Goal: Register for event/course

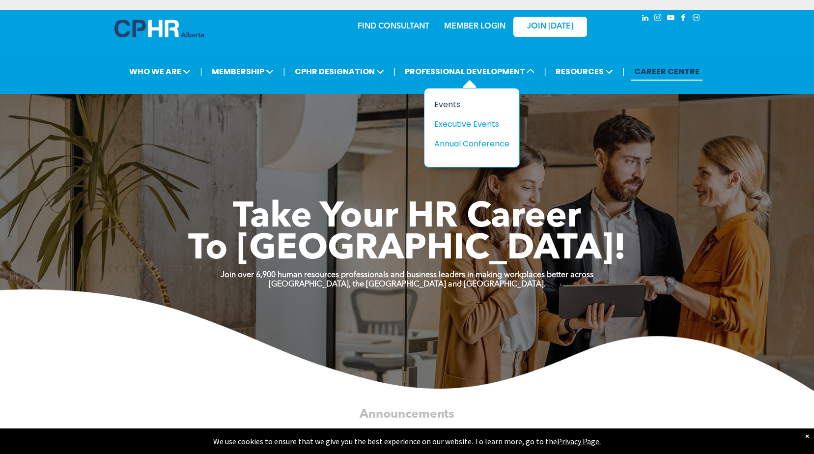
click at [455, 104] on div "Events" at bounding box center [469, 104] width 68 height 12
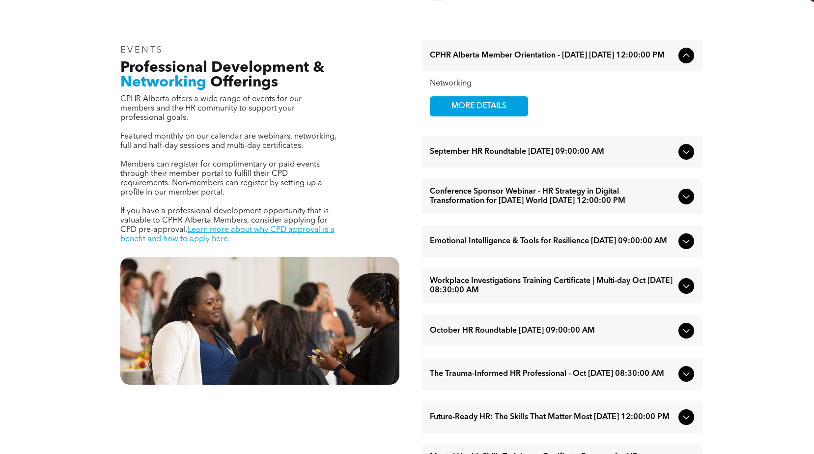
scroll to position [344, 0]
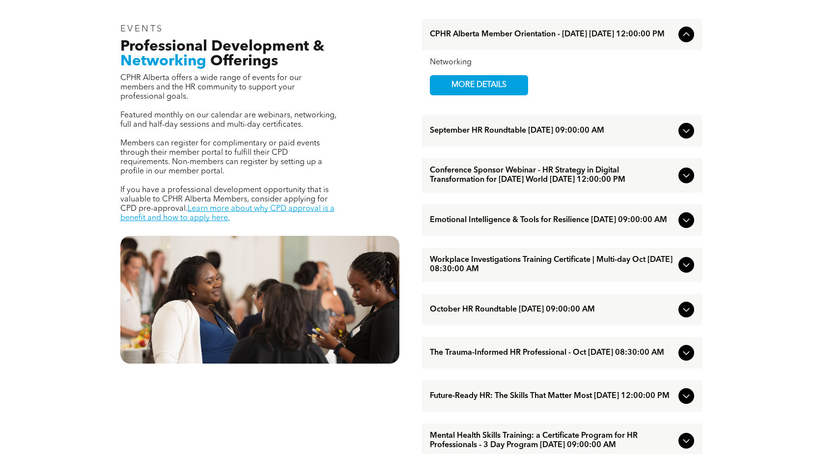
click at [600, 225] on span "Emotional Intelligence & Tools for Resilience [DATE] 09:00:00 AM" at bounding box center [552, 220] width 245 height 9
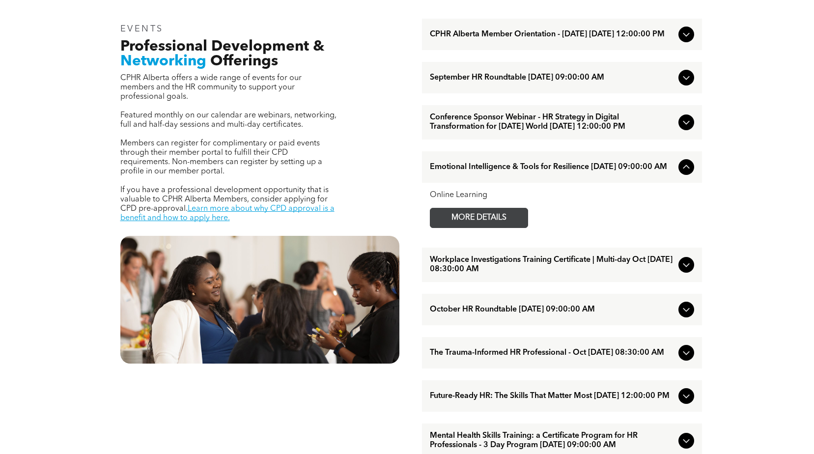
click at [479, 228] on span "MORE DETAILS" at bounding box center [479, 217] width 78 height 19
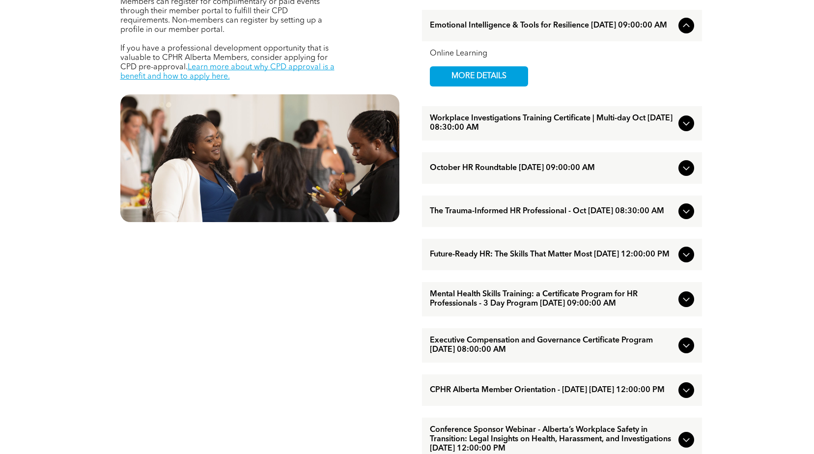
scroll to position [492, 0]
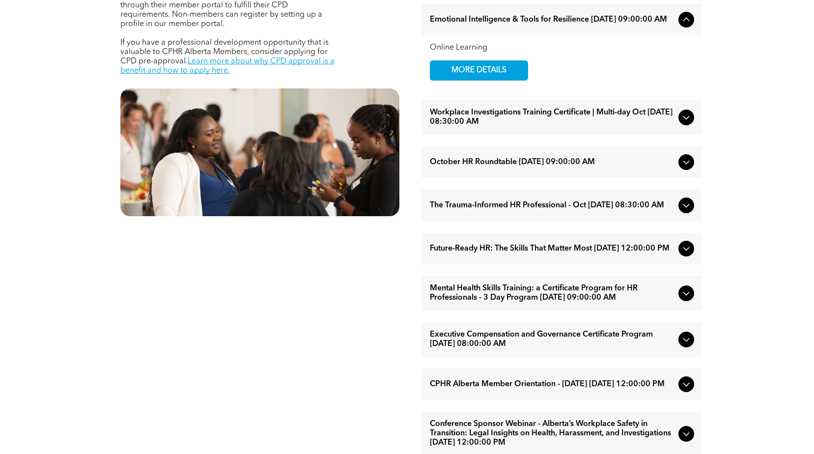
click at [543, 210] on span "The Trauma-Informed HR Professional - Oct October/15/2025 08:30:00 AM" at bounding box center [552, 205] width 245 height 9
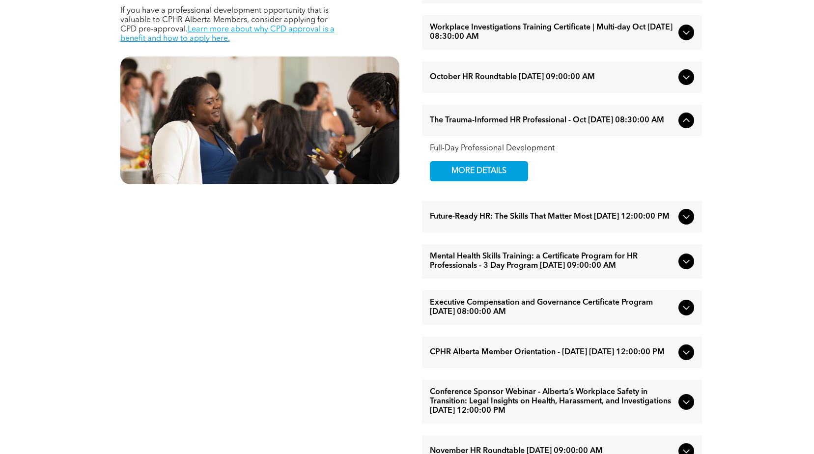
scroll to position [541, 0]
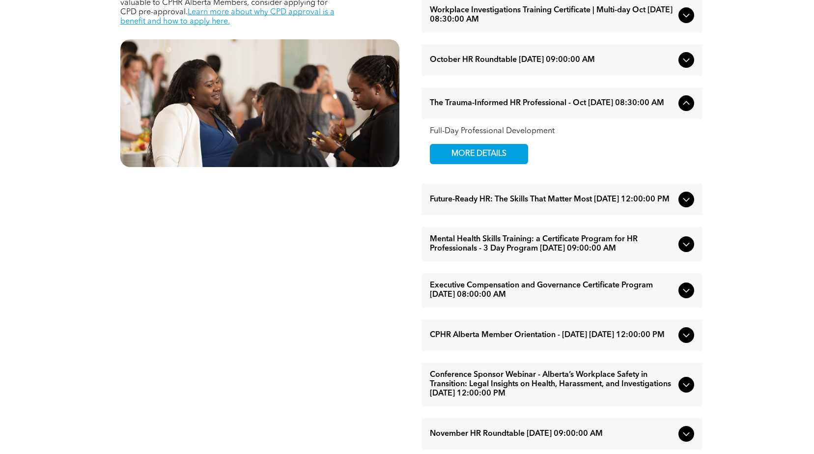
click at [523, 204] on span "Future-Ready HR: The Skills That Matter Most [DATE] 12:00:00 PM" at bounding box center [552, 199] width 245 height 9
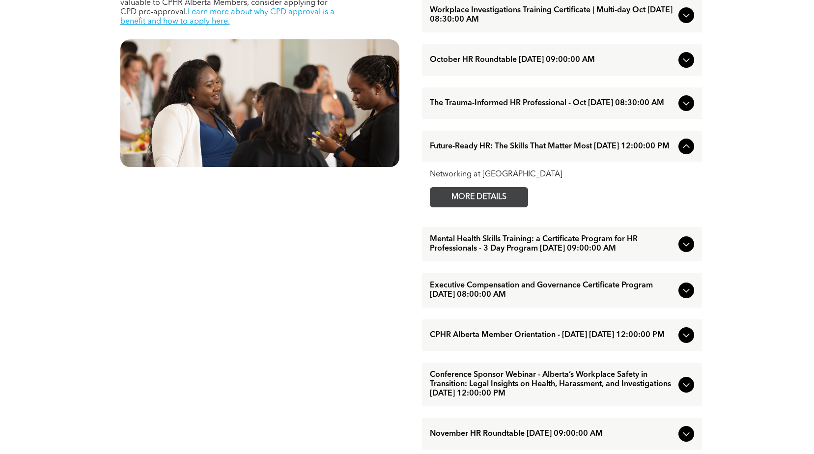
click at [500, 207] on span "MORE DETAILS" at bounding box center [479, 197] width 78 height 19
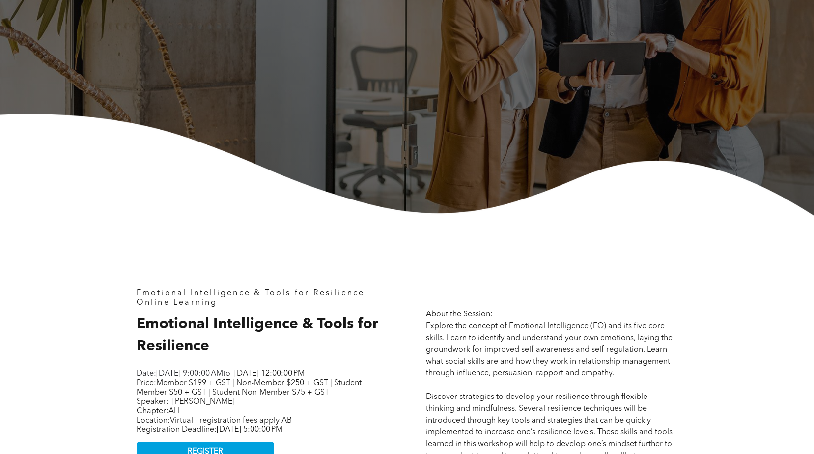
scroll to position [393, 0]
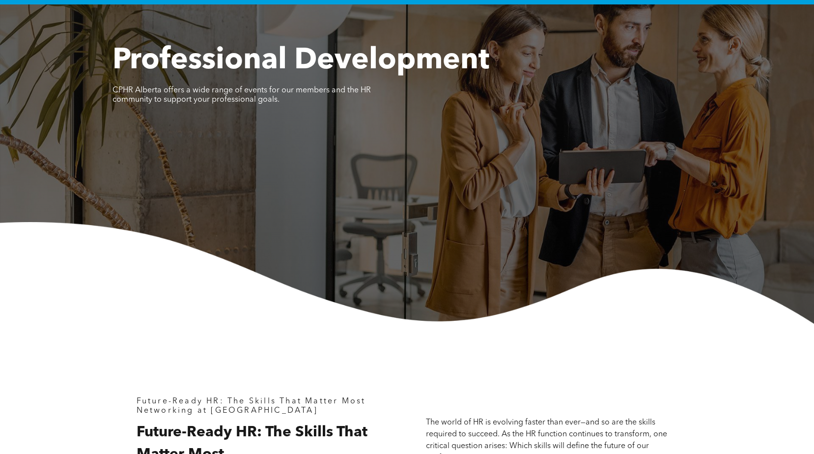
scroll to position [295, 0]
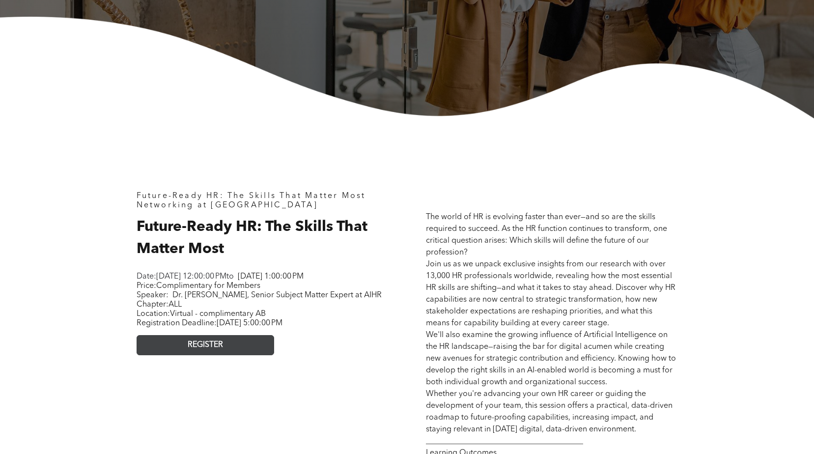
click at [215, 350] on span "REGISTER" at bounding box center [205, 345] width 35 height 9
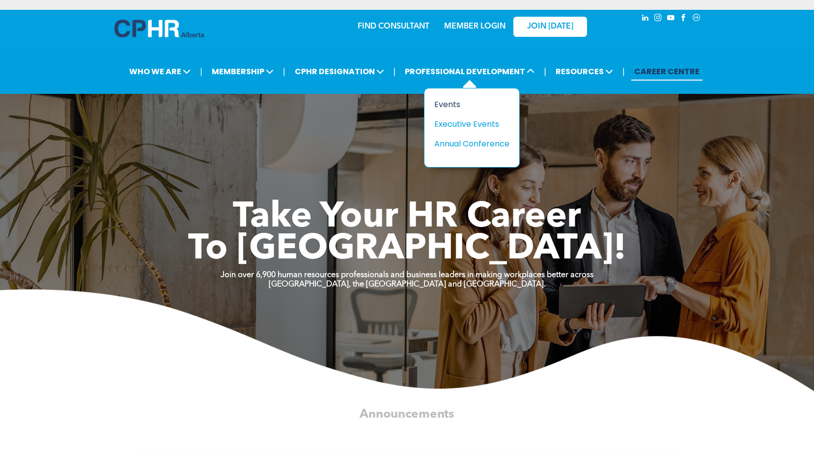
click at [451, 101] on div "Events" at bounding box center [469, 104] width 68 height 12
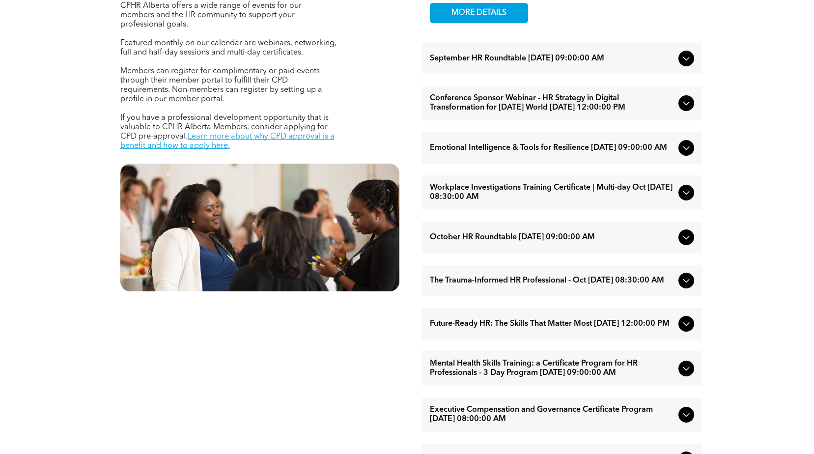
scroll to position [590, 0]
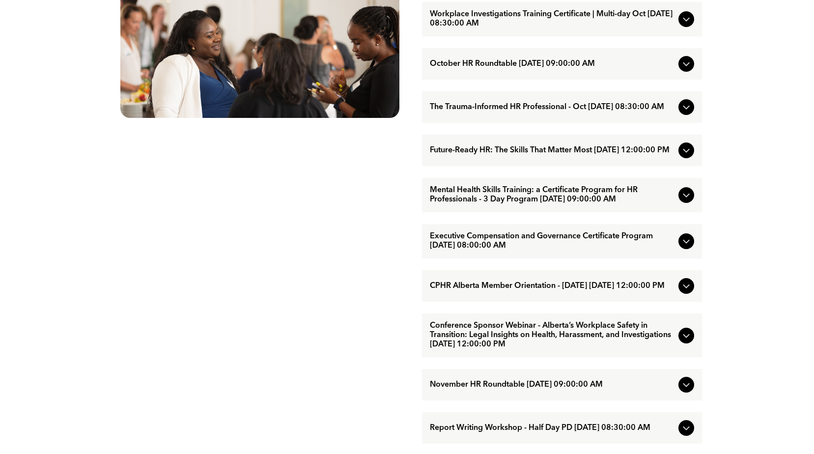
click at [558, 112] on span "The Trauma-Informed HR Professional - Oct [DATE] 08:30:00 AM" at bounding box center [552, 107] width 245 height 9
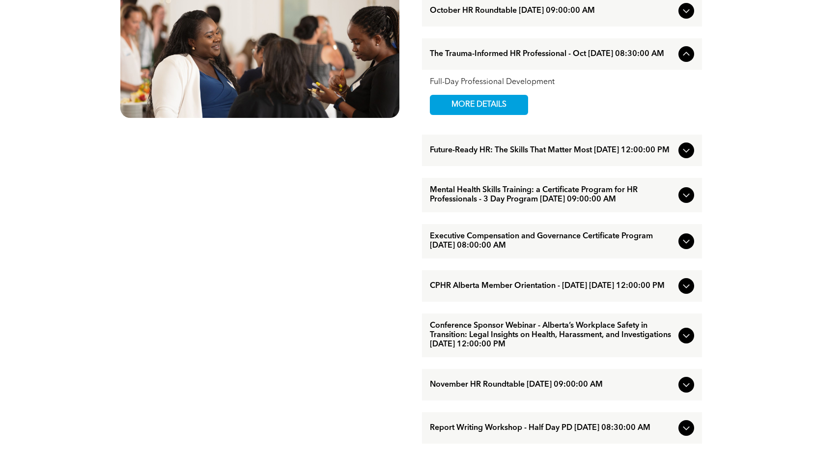
click at [469, 155] on span "Future-Ready HR: The Skills That Matter Most [DATE] 12:00:00 PM" at bounding box center [552, 150] width 245 height 9
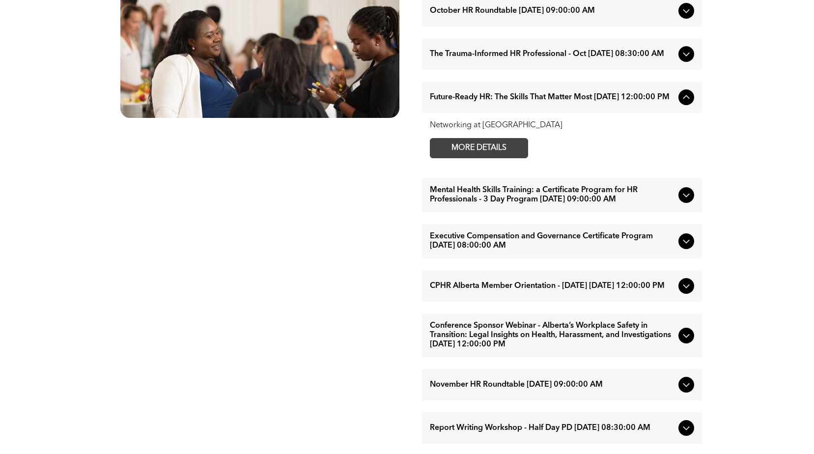
click at [480, 158] on span "MORE DETAILS" at bounding box center [479, 148] width 78 height 19
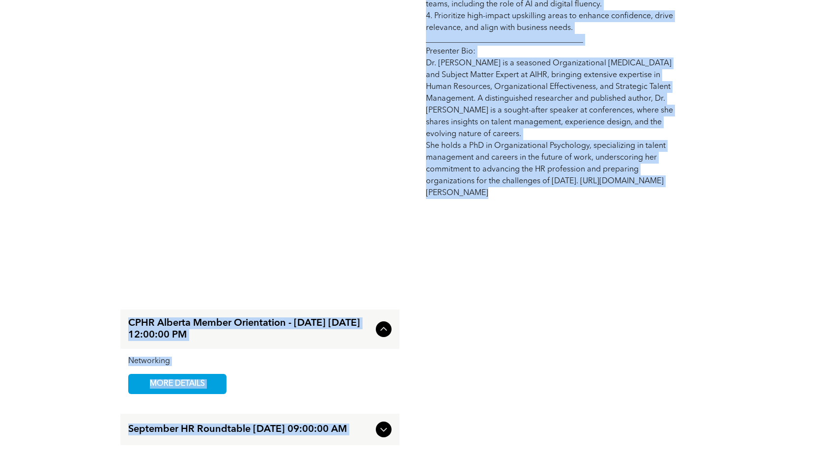
scroll to position [816, 0]
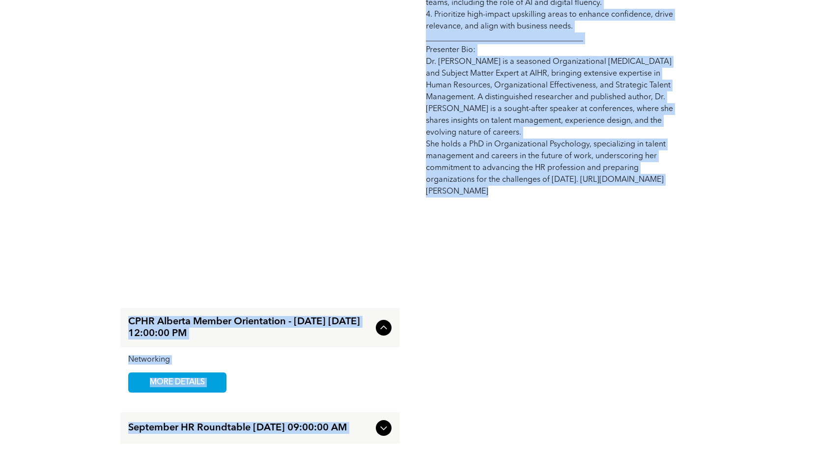
drag, startPoint x: 134, startPoint y: 195, endPoint x: 626, endPoint y: 209, distance: 492.2
copy div "Future-Ready HR: The Skills That Matter Most Networking at Noon Future-Ready HR…"
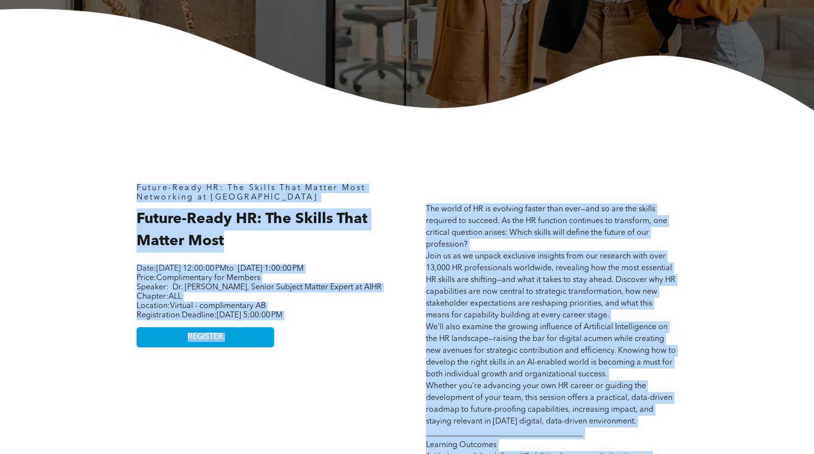
scroll to position [393, 0]
